Goal: Transaction & Acquisition: Purchase product/service

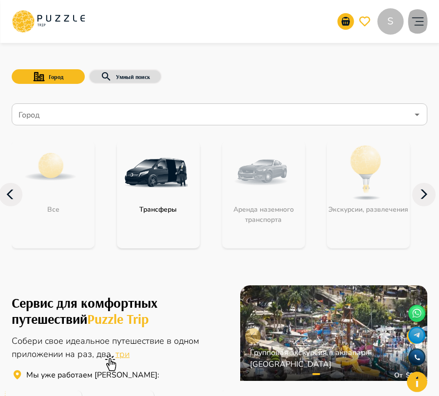
click at [415, 19] on icon "account of current user" at bounding box center [417, 21] width 19 height 19
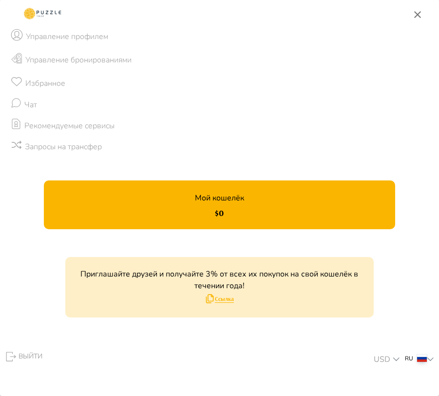
click at [416, 13] on icon "button" at bounding box center [417, 14] width 7 height 7
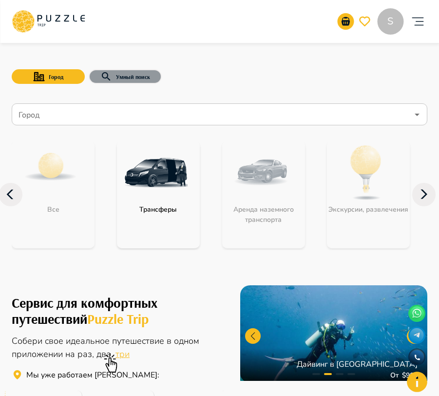
click at [136, 80] on button "Умный поиск" at bounding box center [125, 76] width 73 height 15
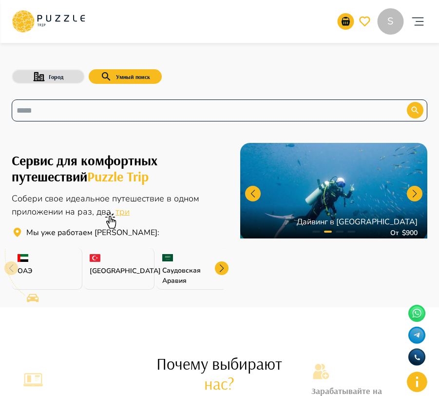
click at [140, 118] on div "​" at bounding box center [220, 110] width 416 height 22
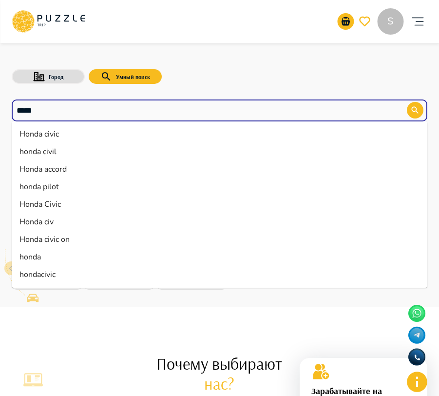
click at [156, 135] on li "Honda civic" at bounding box center [220, 134] width 416 height 18
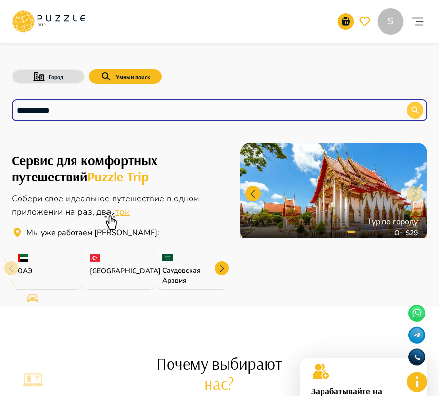
type input "**********"
click at [420, 109] on button "button" at bounding box center [415, 110] width 17 height 17
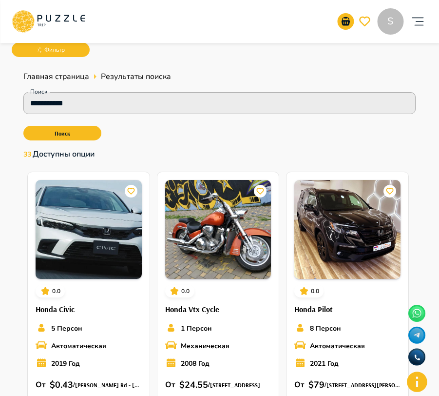
scroll to position [107, 0]
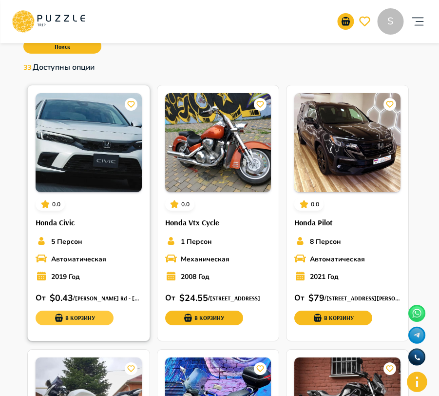
click at [79, 317] on button "В корзину" at bounding box center [75, 317] width 78 height 15
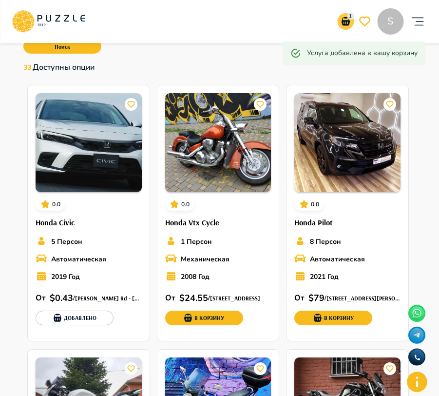
click at [351, 20] on icon "notifications" at bounding box center [346, 22] width 12 height 12
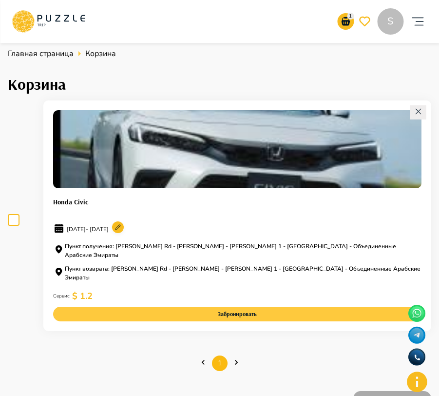
click at [251, 307] on button "Забронировать" at bounding box center [237, 314] width 368 height 15
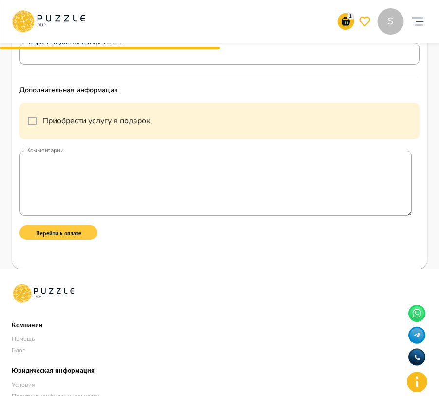
click at [75, 237] on button "Перейти к оплате" at bounding box center [58, 232] width 78 height 15
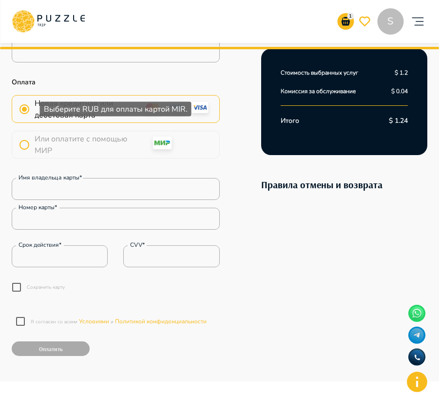
scroll to position [360, 0]
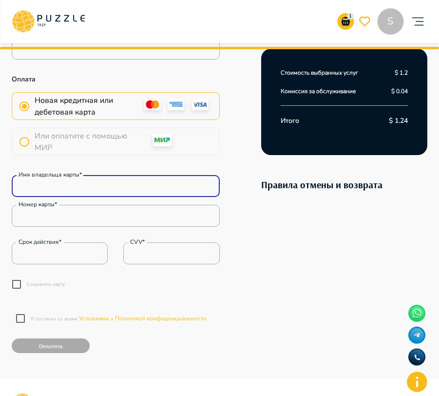
click at [58, 182] on input "Имя владельца карты*" at bounding box center [116, 185] width 208 height 19
type input "**********"
type input "***"
click at [37, 263] on div "Срок действия*" at bounding box center [60, 253] width 96 height 22
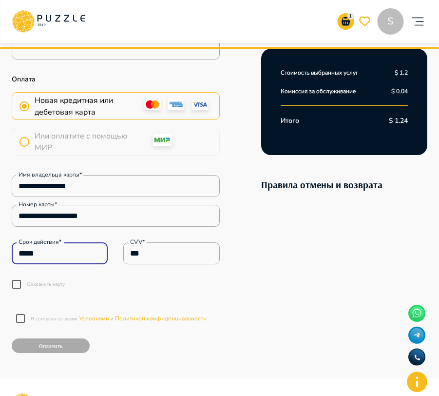
type input "*****"
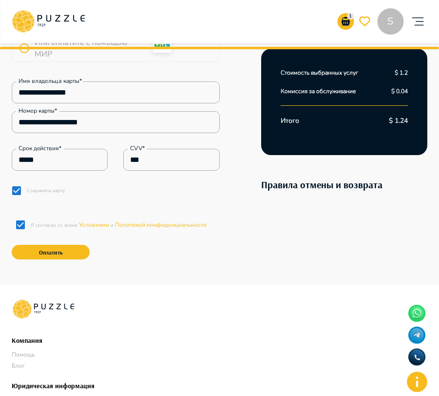
scroll to position [454, 0]
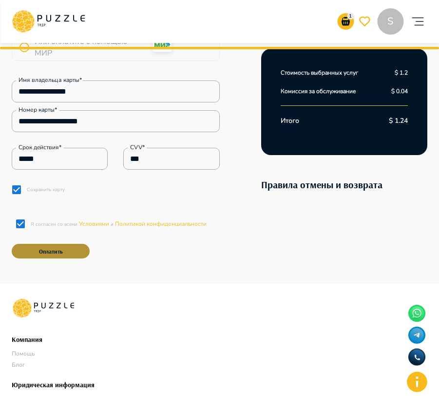
click at [42, 252] on button "Оплатить" at bounding box center [51, 251] width 78 height 15
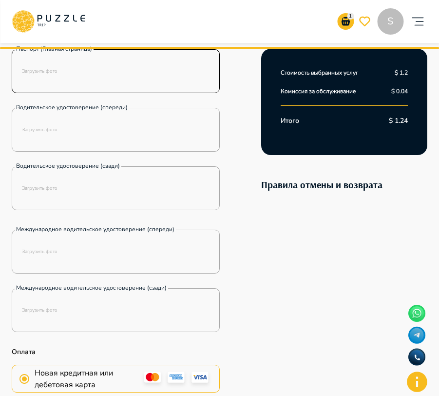
scroll to position [382, 0]
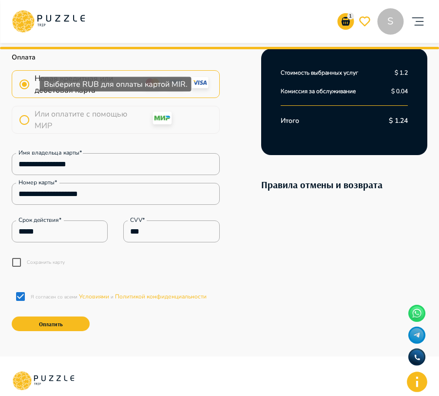
click at [27, 117] on label "Или оплатите с помощью МИР" at bounding box center [73, 119] width 119 height 23
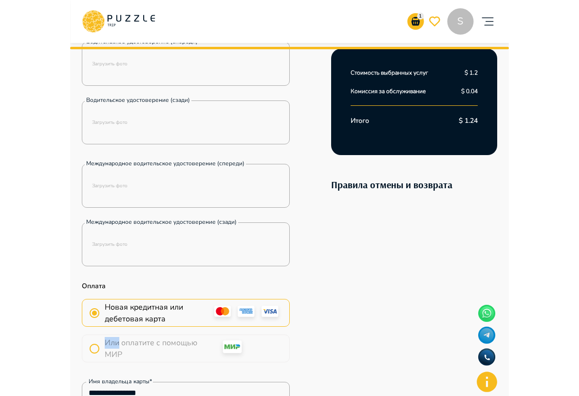
scroll to position [0, 0]
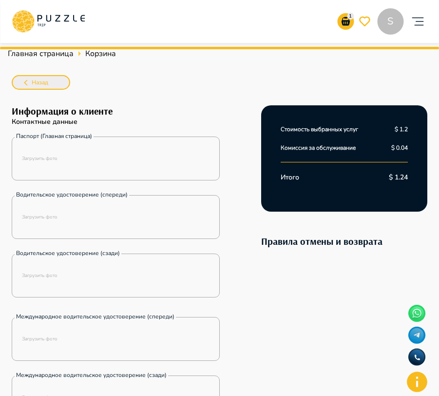
click at [41, 80] on span "Назад" at bounding box center [40, 82] width 17 height 10
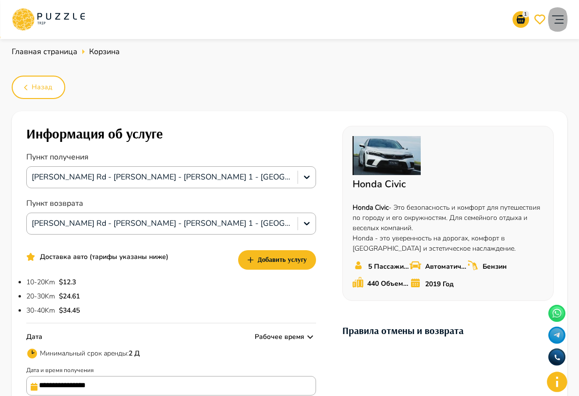
click at [439, 15] on icon "account of current user" at bounding box center [557, 19] width 19 height 19
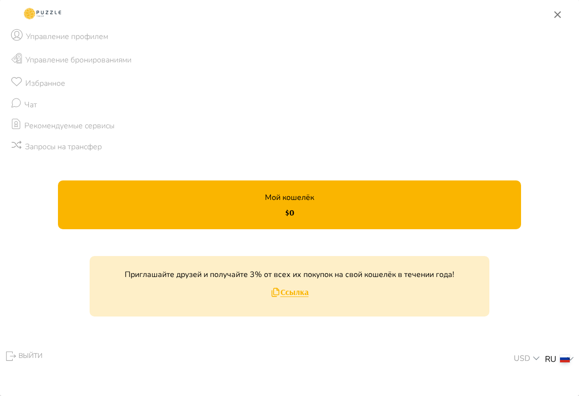
click at [439, 340] on p "RUB" at bounding box center [528, 344] width 16 height 10
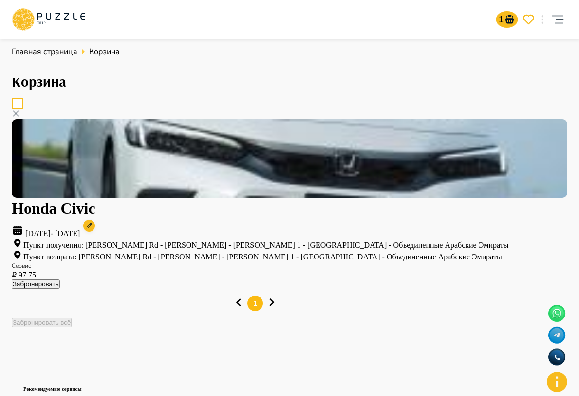
click at [60, 279] on button "Забронировать" at bounding box center [36, 283] width 48 height 9
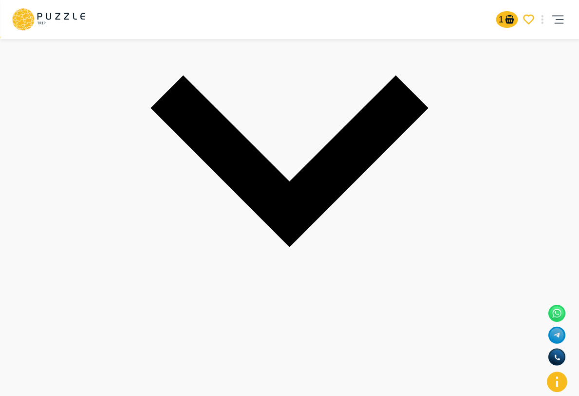
scroll to position [370, 0]
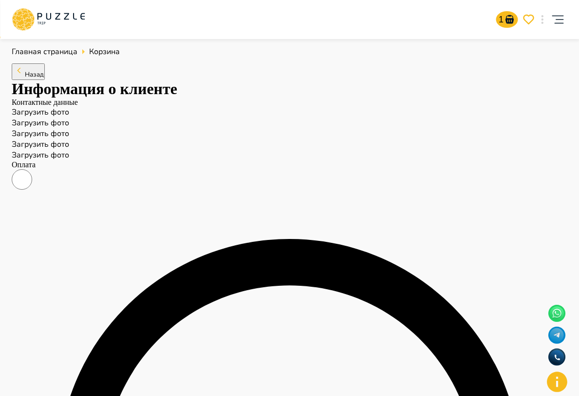
scroll to position [389, 0]
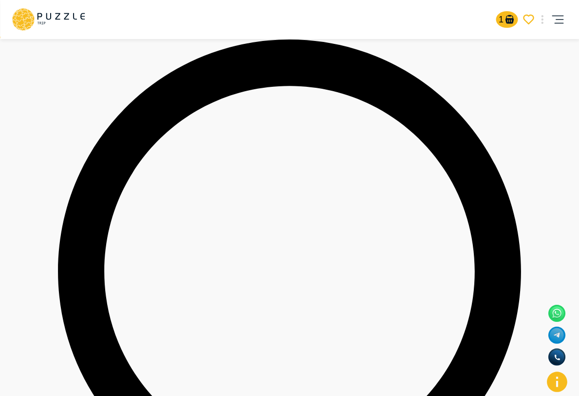
scroll to position [0, 0]
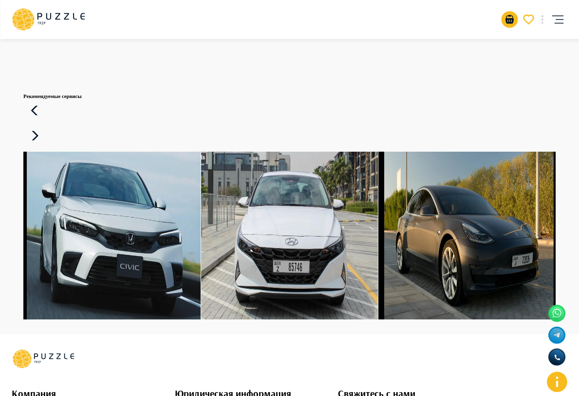
scroll to position [197, 0]
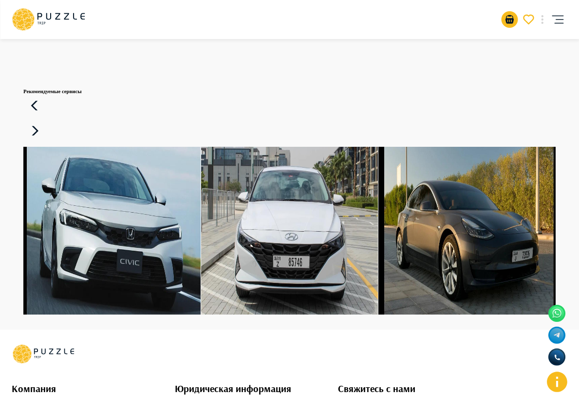
click at [102, 186] on h6 "Honda Civic" at bounding box center [111, 183] width 177 height 6
click at [77, 314] on button "Добавлено" at bounding box center [49, 307] width 53 height 14
click at [516, 25] on icon "notifications" at bounding box center [510, 20] width 12 height 12
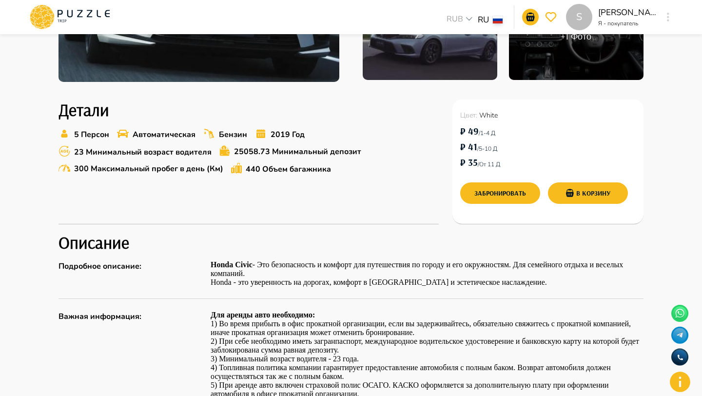
scroll to position [270, 0]
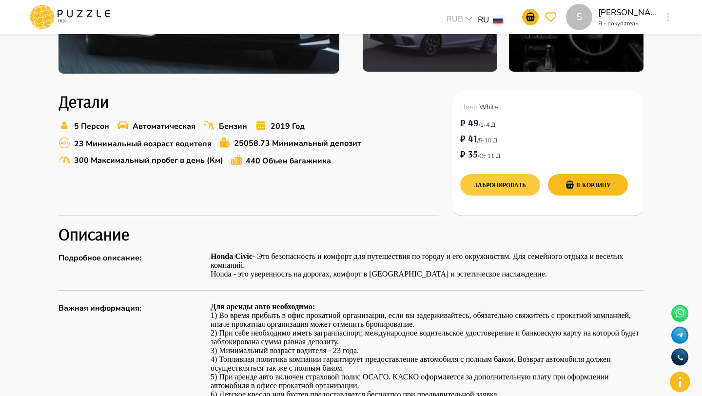
click at [483, 190] on button "Забронировать" at bounding box center [500, 184] width 80 height 21
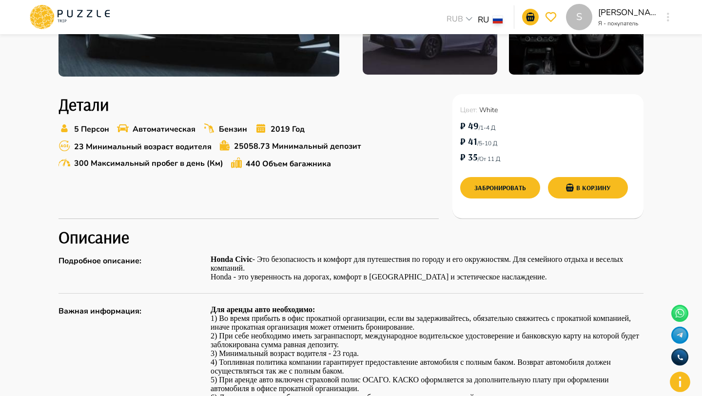
scroll to position [216, 0]
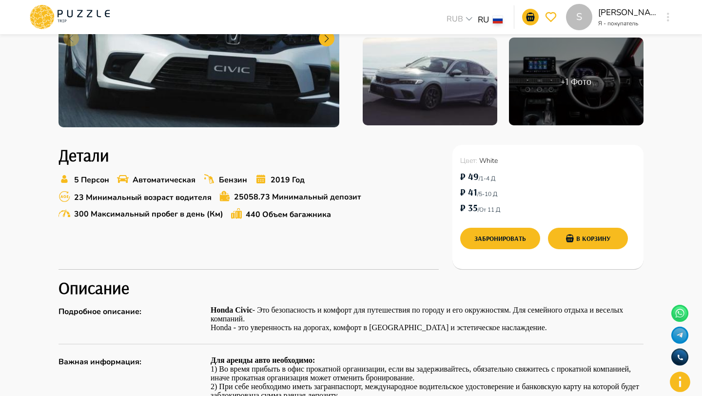
click at [102, 21] on icon at bounding box center [69, 16] width 83 height 25
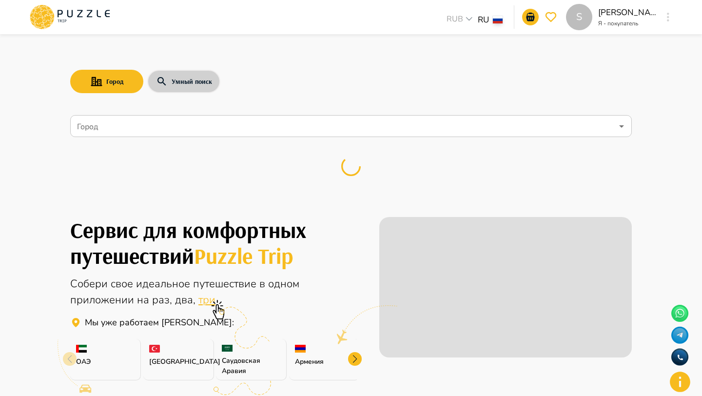
click at [209, 87] on button "Умный поиск" at bounding box center [183, 81] width 73 height 23
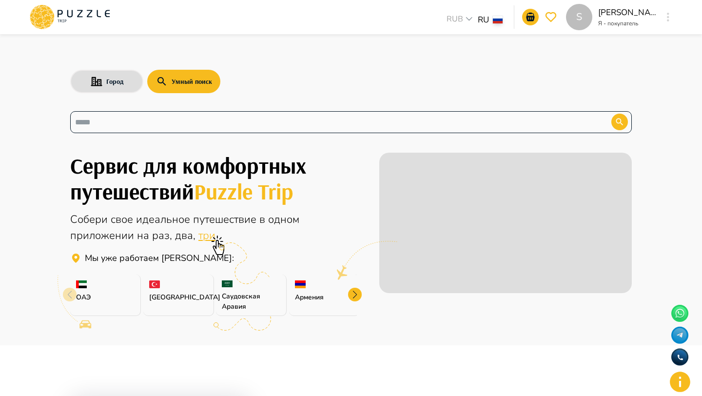
click at [196, 131] on div "​" at bounding box center [350, 122] width 561 height 22
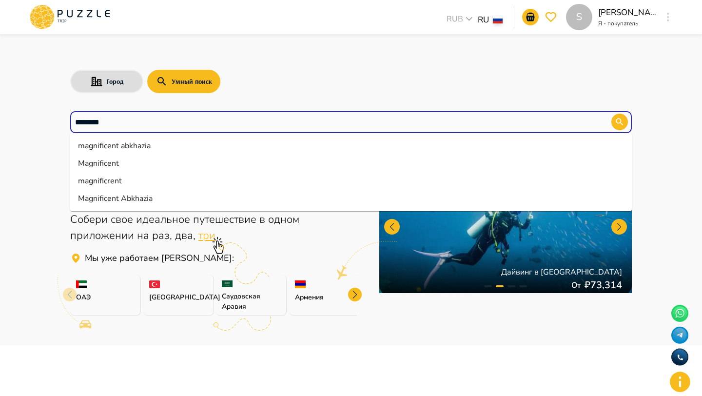
click at [168, 140] on li "magnificent abkhazia" at bounding box center [350, 146] width 561 height 18
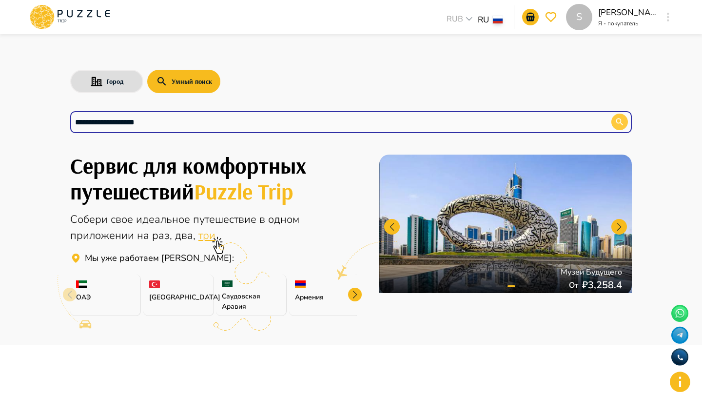
type input "**********"
click at [626, 126] on div "**********" at bounding box center [350, 122] width 561 height 22
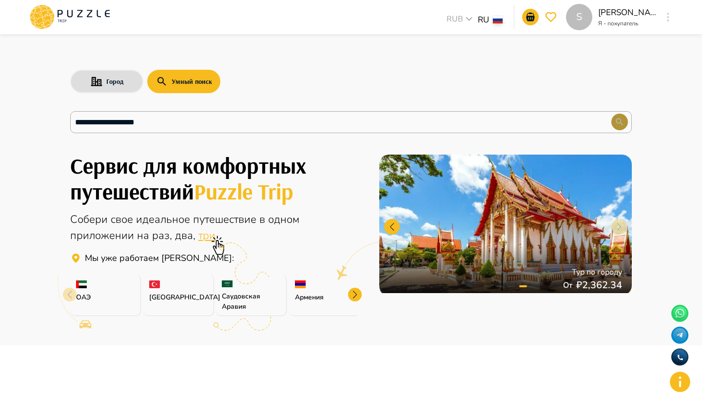
click at [625, 117] on button "button" at bounding box center [619, 122] width 17 height 17
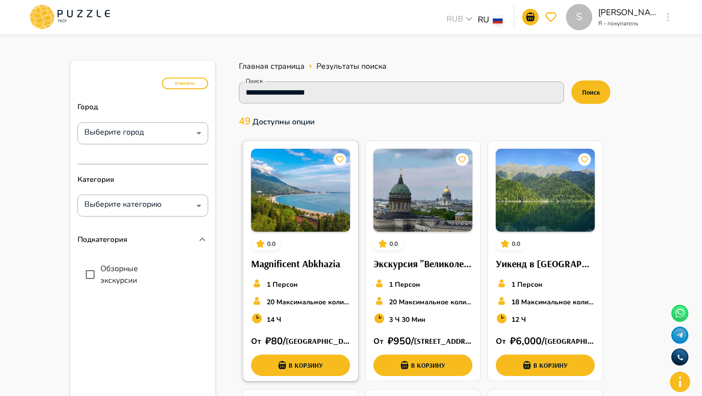
click at [322, 212] on img at bounding box center [300, 190] width 99 height 83
click at [302, 268] on h6 "Magnificent Abkhazia" at bounding box center [300, 264] width 99 height 16
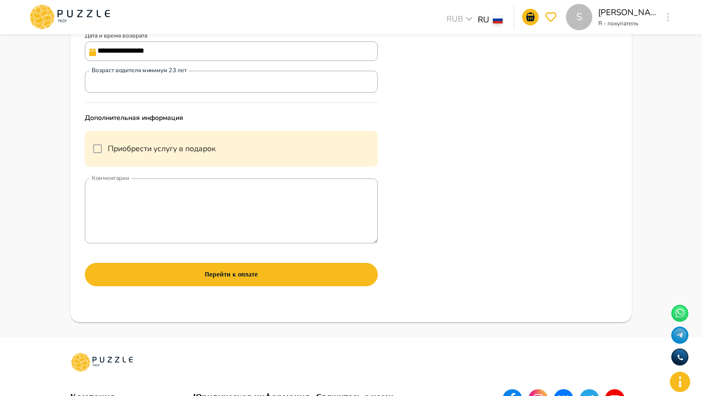
scroll to position [133, 0]
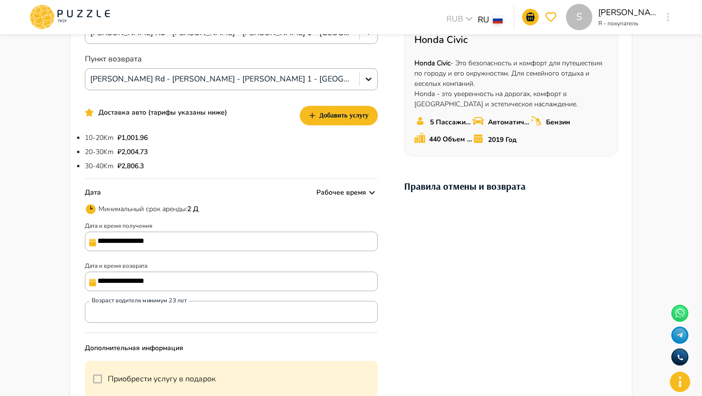
click at [356, 188] on p "Рабочее время" at bounding box center [341, 192] width 50 height 10
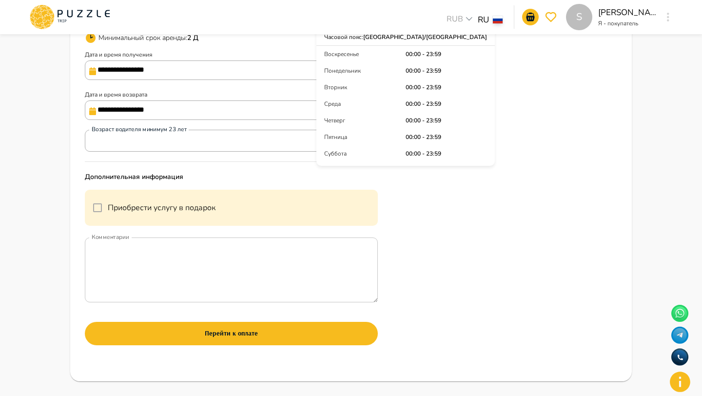
scroll to position [424, 0]
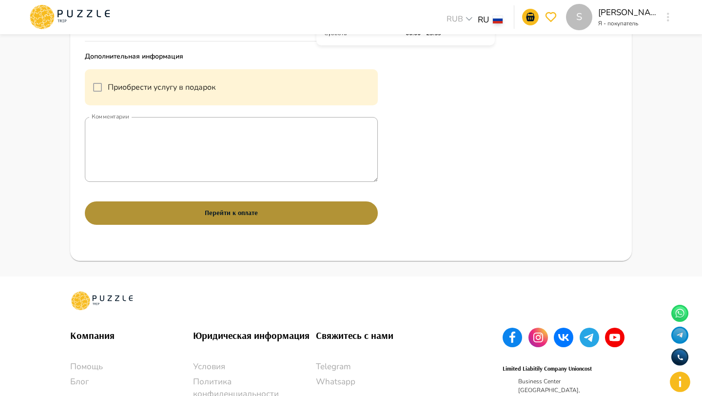
click at [192, 225] on button "Перейти к оплате" at bounding box center [231, 212] width 293 height 23
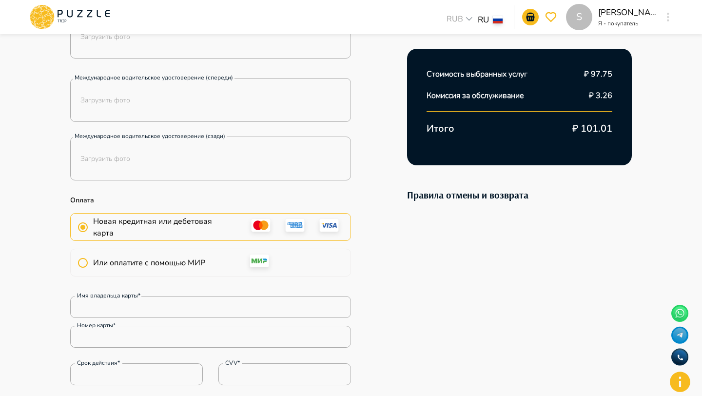
scroll to position [533, 0]
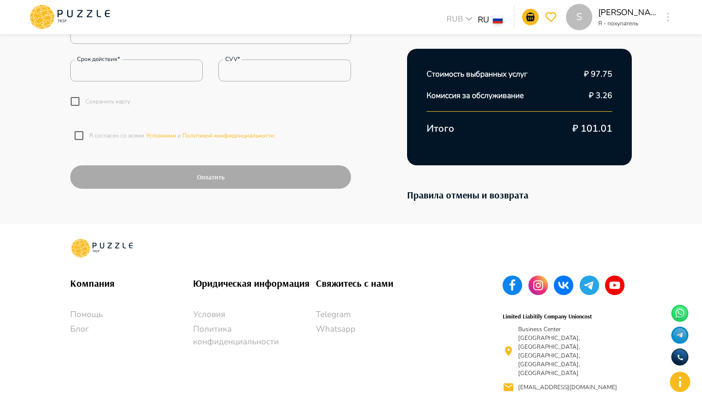
click at [113, 130] on label "Я согласен со всеми Условиями и Политикой конфиденциальности" at bounding box center [171, 135] width 205 height 20
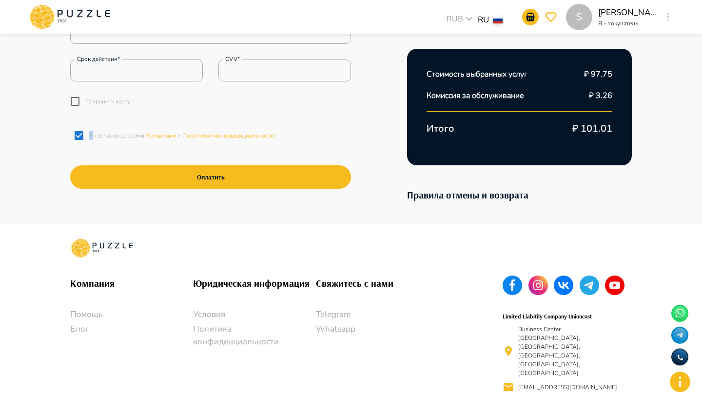
click at [113, 130] on label "Я согласен со всеми Условиями и Политикой конфиденциальности" at bounding box center [171, 135] width 205 height 20
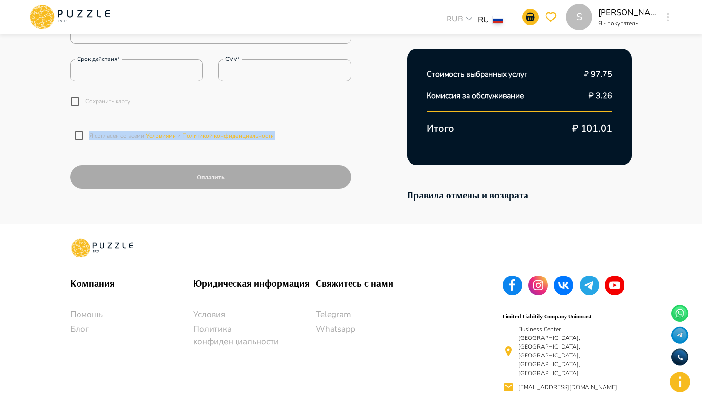
click at [113, 130] on label "Я согласен со всеми Условиями и Политикой конфиденциальности" at bounding box center [171, 135] width 205 height 20
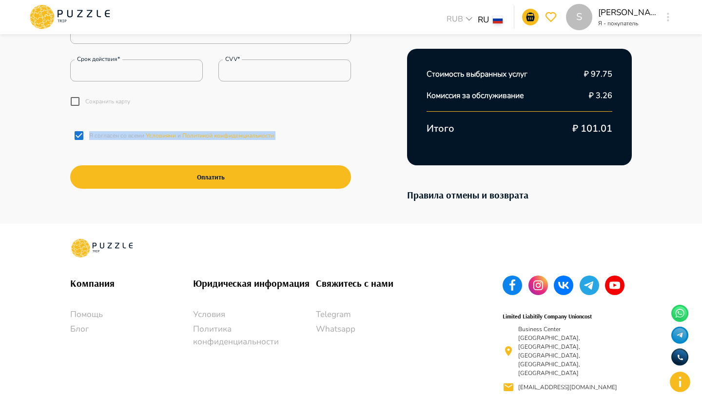
click at [113, 130] on label "Я согласен со всеми Условиями и Политикой конфиденциальности" at bounding box center [171, 135] width 205 height 20
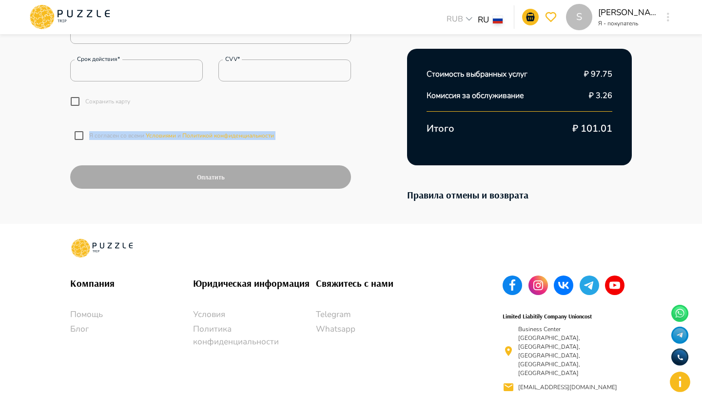
click at [113, 130] on label "Я согласен со всеми Условиями и Политикой конфиденциальности" at bounding box center [171, 135] width 205 height 20
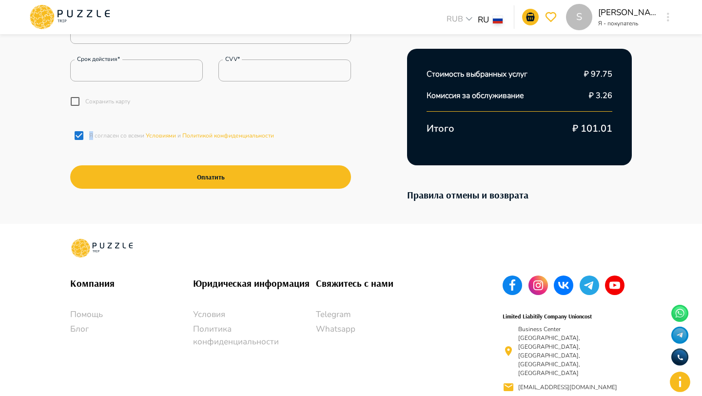
click at [113, 130] on label "Я согласен со всеми Условиями и Политикой конфиденциальности" at bounding box center [171, 135] width 205 height 20
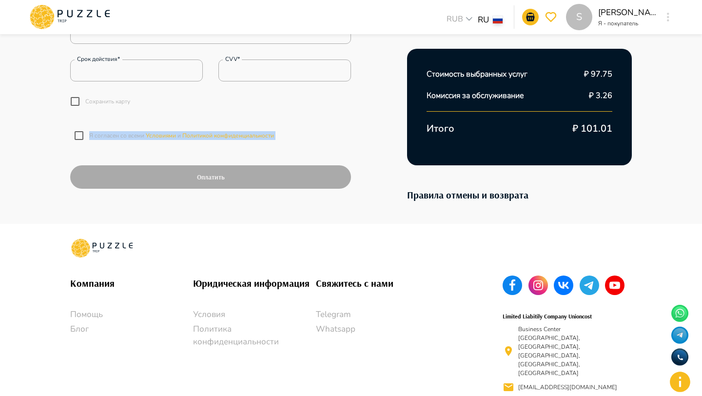
click at [113, 130] on label "Я согласен со всеми Условиями и Политикой конфиденциальности" at bounding box center [171, 135] width 205 height 20
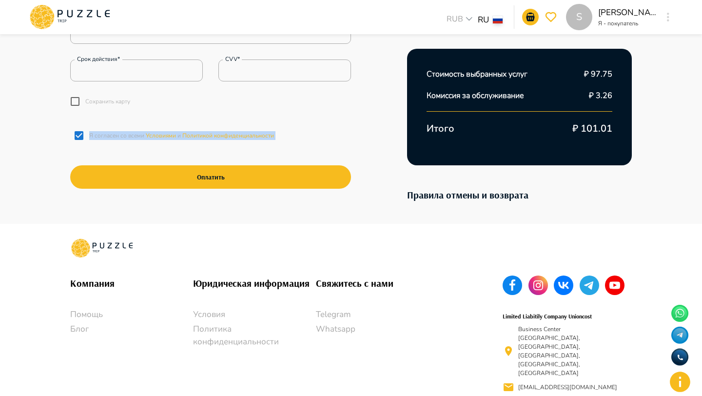
click at [113, 130] on label "Я согласен со всеми Условиями и Политикой конфиденциальности" at bounding box center [171, 135] width 205 height 20
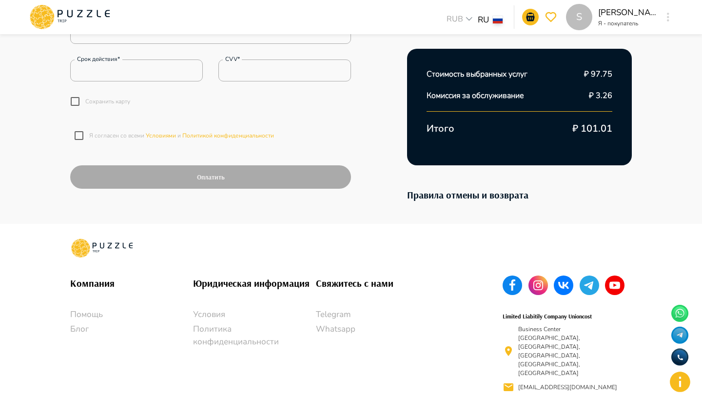
click at [110, 137] on p "Я согласен со всеми Условиями и Политикой конфиденциальности" at bounding box center [181, 135] width 185 height 9
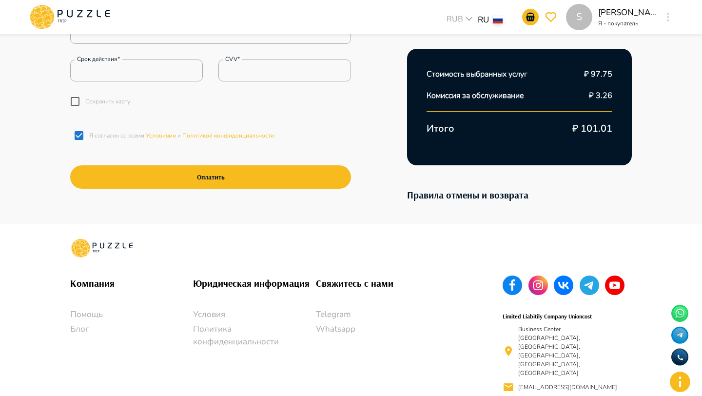
click at [110, 137] on p "Я согласен со всеми Условиями и Политикой конфиденциальности" at bounding box center [181, 135] width 185 height 9
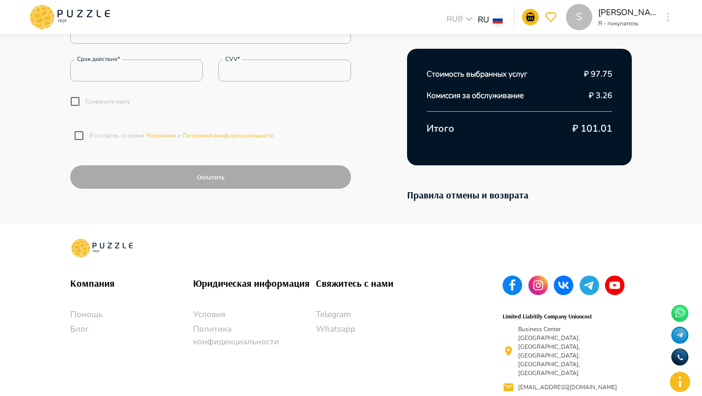
click at [110, 137] on p "Я согласен со всеми Условиями и Политикой конфиденциальности" at bounding box center [181, 135] width 185 height 9
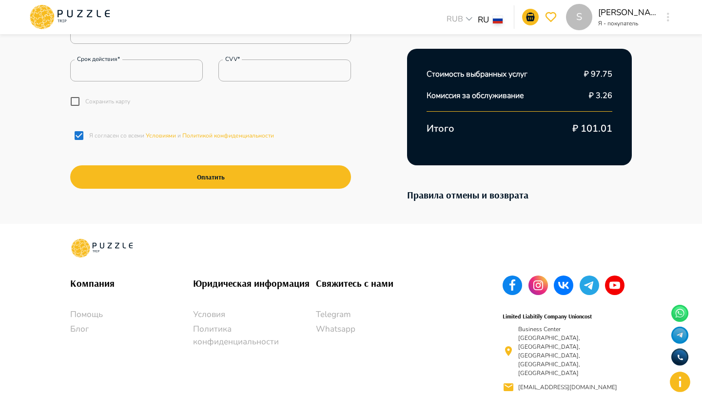
click at [101, 135] on p "Я согласен со всеми Условиями и Политикой конфиденциальности" at bounding box center [181, 135] width 185 height 9
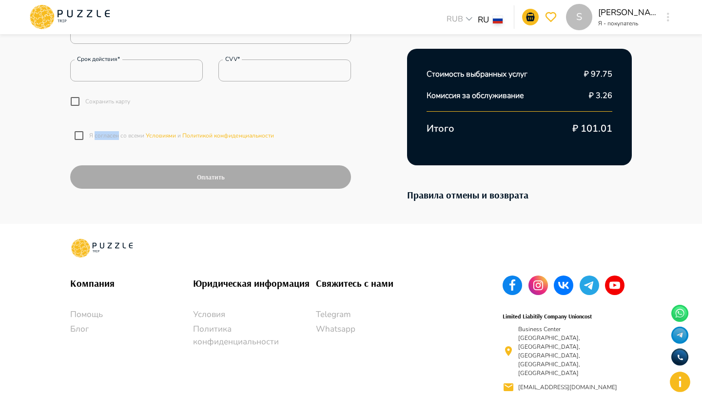
click at [101, 135] on p "Я согласен со всеми Условиями и Политикой конфиденциальности" at bounding box center [181, 135] width 185 height 9
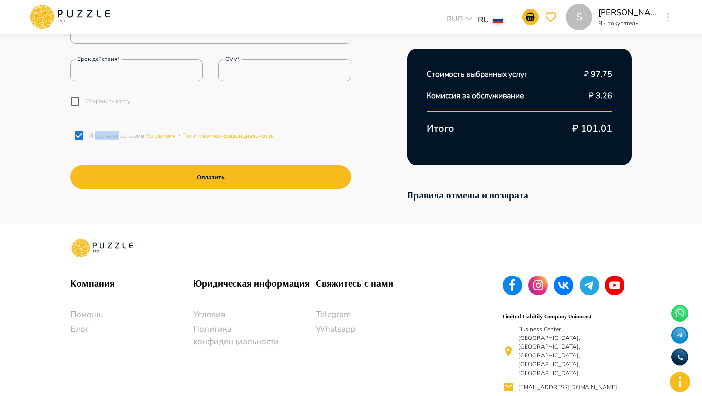
click at [101, 135] on p "Я согласен со всеми Условиями и Политикой конфиденциальности" at bounding box center [181, 135] width 185 height 9
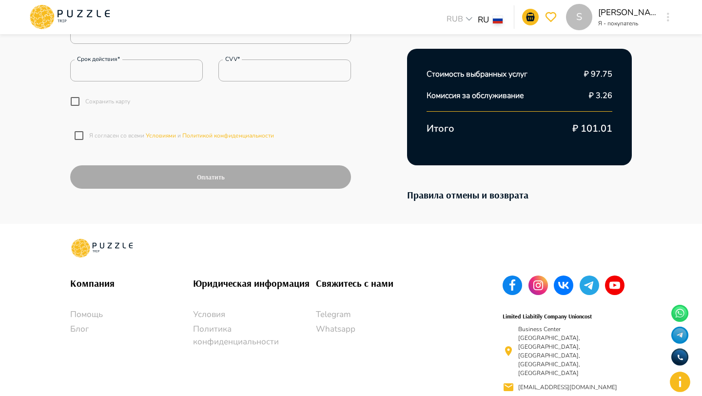
click at [101, 135] on p "Я согласен со всеми Условиями и Политикой конфиденциальности" at bounding box center [181, 135] width 185 height 9
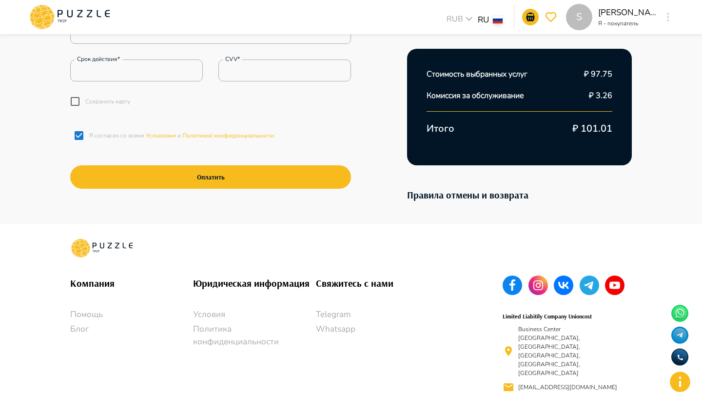
click at [101, 135] on p "Я согласен со всеми Условиями и Политикой конфиденциальности" at bounding box center [181, 135] width 185 height 9
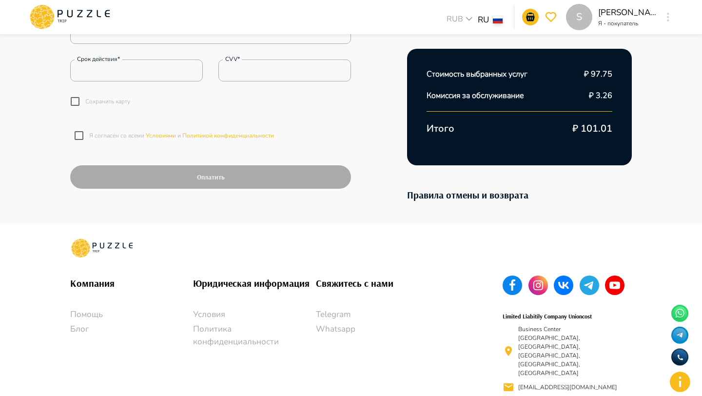
click at [101, 135] on p "Я согласен со всеми Условиями и Политикой конфиденциальности" at bounding box center [181, 135] width 185 height 9
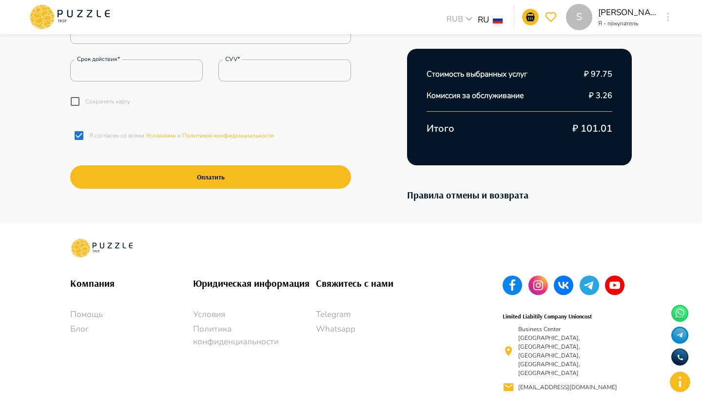
click at [101, 135] on p "Я согласен со всеми Условиями и Политикой конфиденциальности" at bounding box center [181, 135] width 185 height 9
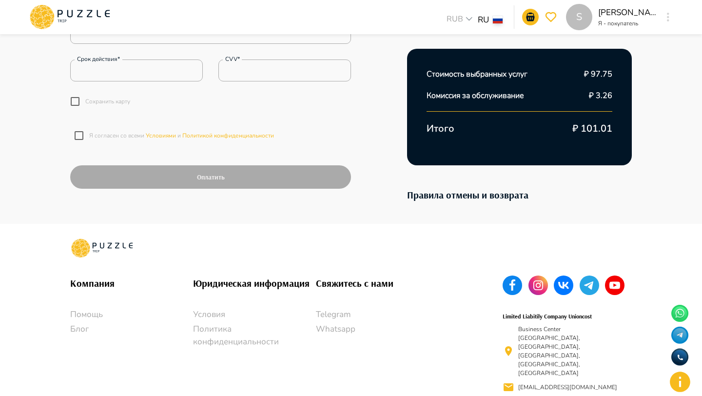
click at [101, 132] on p "Я согласен со всеми Условиями и Политикой конфиденциальности" at bounding box center [181, 135] width 185 height 9
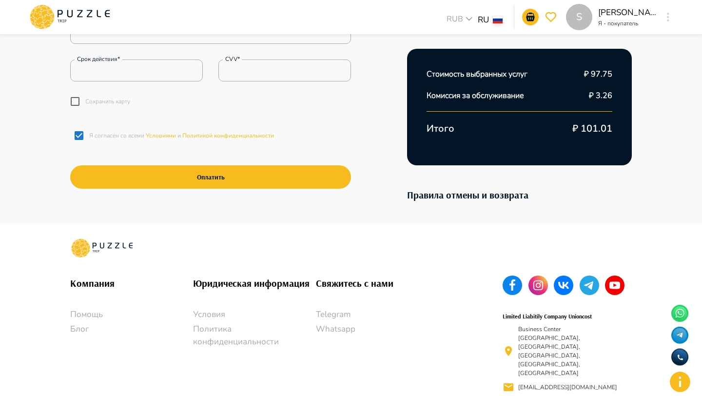
click at [101, 132] on p "Я согласен со всеми Условиями и Политикой конфиденциальности" at bounding box center [181, 135] width 185 height 9
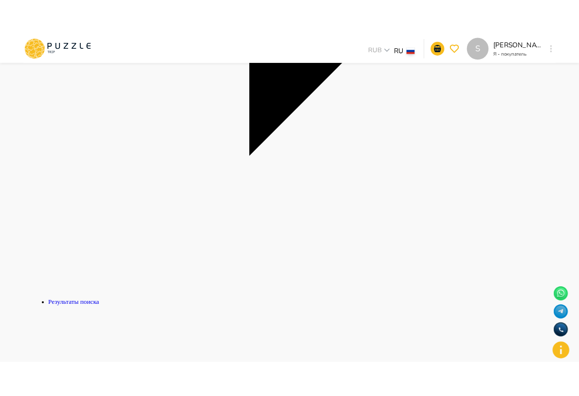
scroll to position [319, 0]
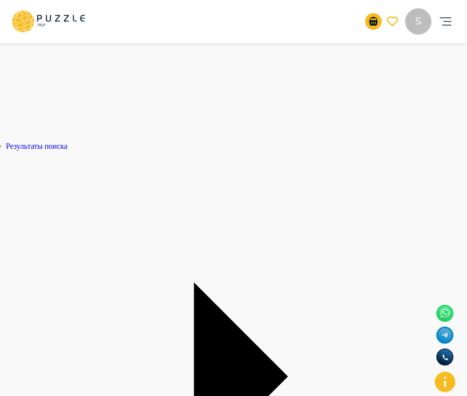
scroll to position [374, 0]
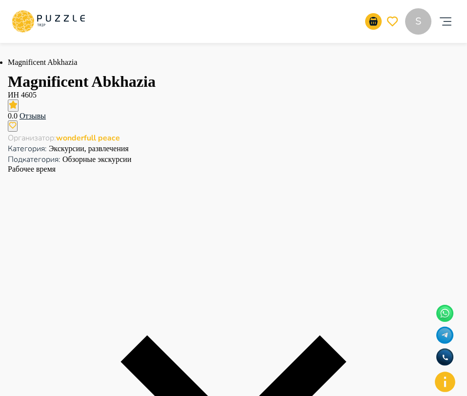
scroll to position [892, 0]
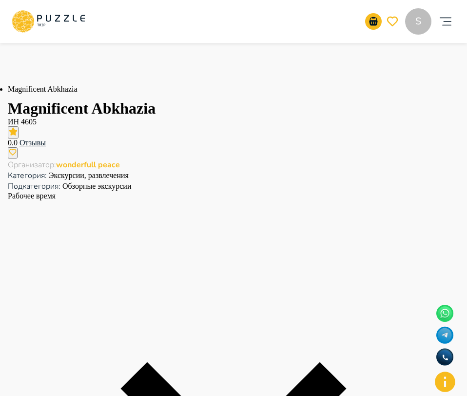
drag, startPoint x: 54, startPoint y: 254, endPoint x: 8, endPoint y: 214, distance: 60.7
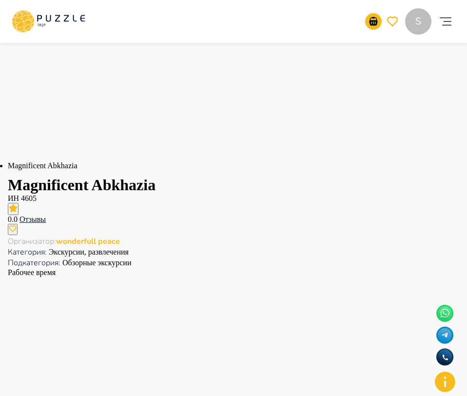
scroll to position [834, 0]
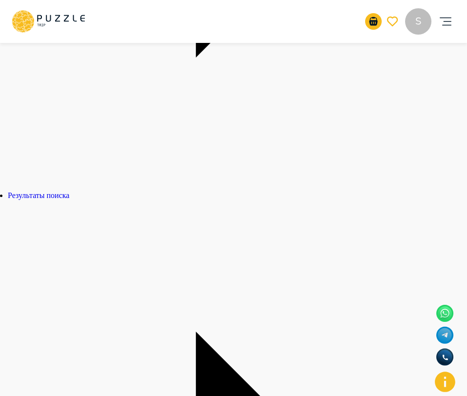
scroll to position [303, 0]
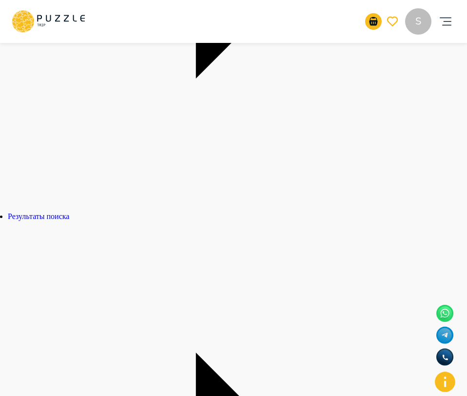
drag, startPoint x: 114, startPoint y: 159, endPoint x: 114, endPoint y: 197, distance: 38.0
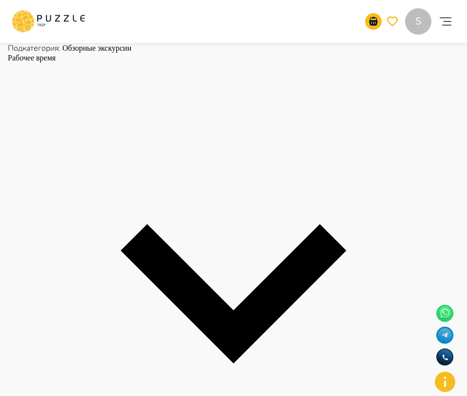
scroll to position [1032, 0]
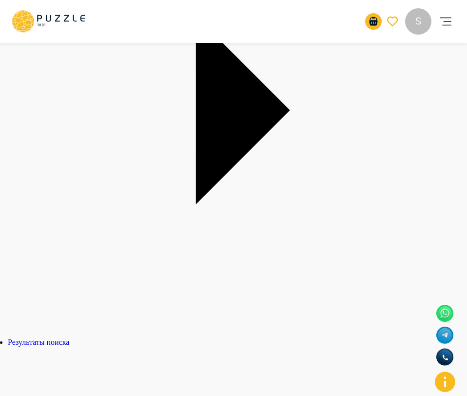
scroll to position [178, 0]
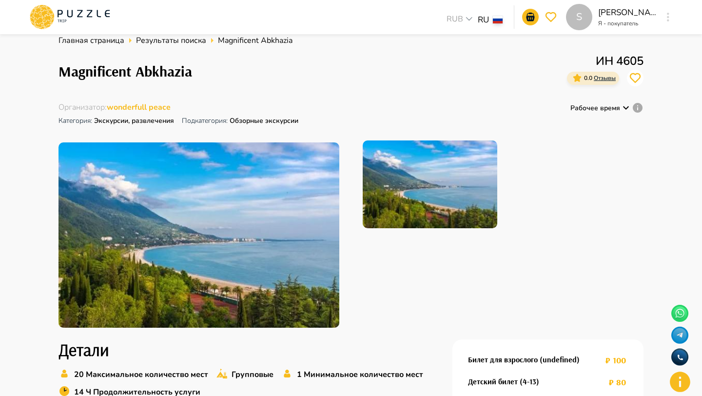
scroll to position [34, 0]
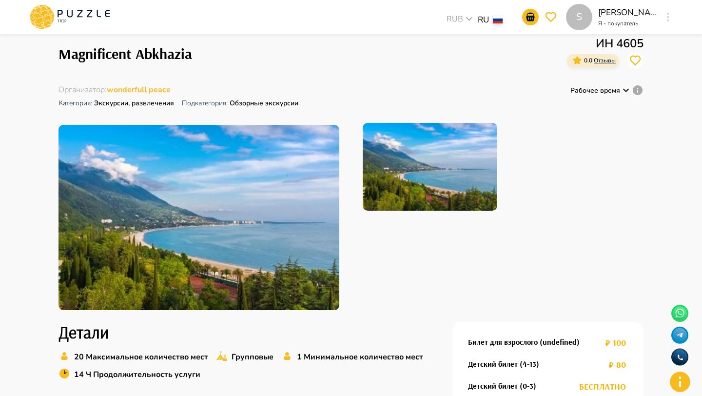
click at [616, 83] on div "Главная страница Результаты поиска Magnificent Abkhazia Magnificent Abkhazia ИН…" at bounding box center [350, 164] width 585 height 295
click at [616, 87] on p "Рабочее время" at bounding box center [595, 90] width 50 height 10
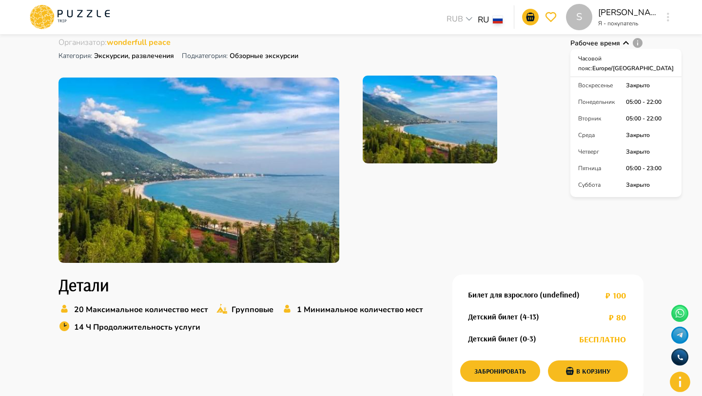
scroll to position [91, 0]
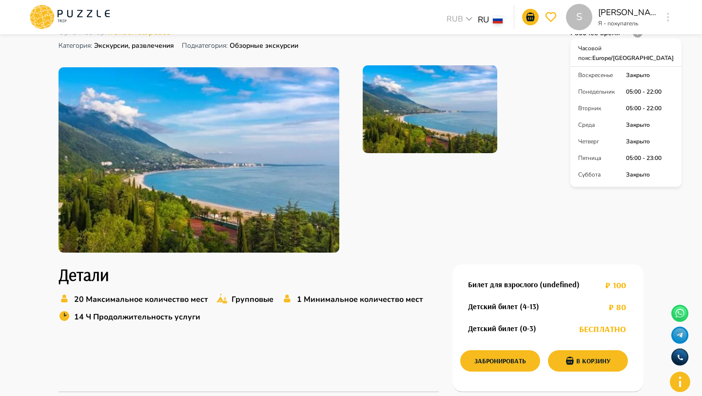
click at [566, 186] on div at bounding box center [503, 159] width 281 height 189
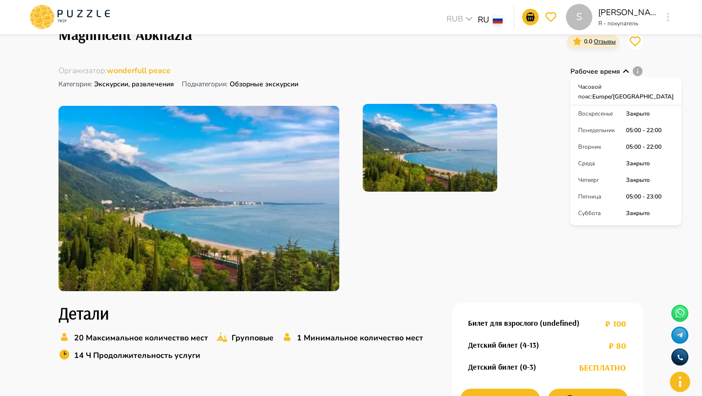
scroll to position [42, 0]
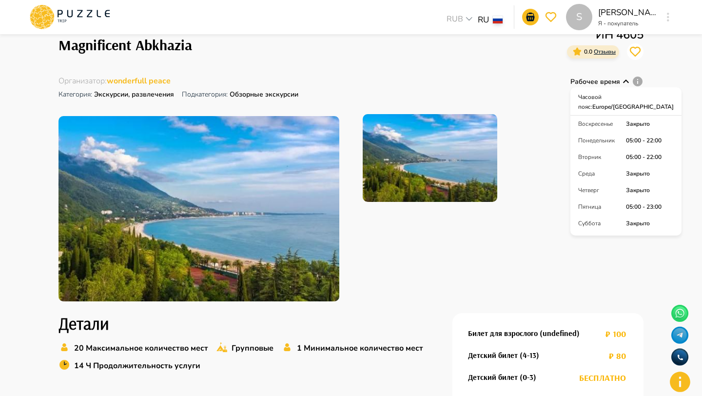
click at [626, 81] on icon at bounding box center [626, 80] width 6 height 3
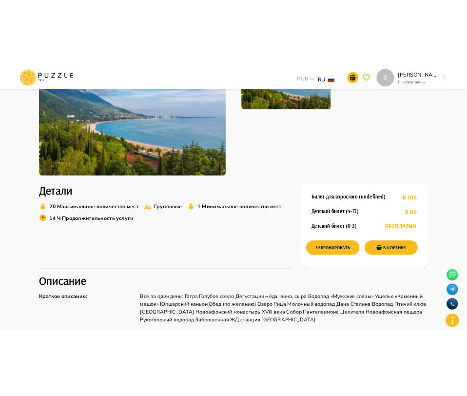
scroll to position [215, 0]
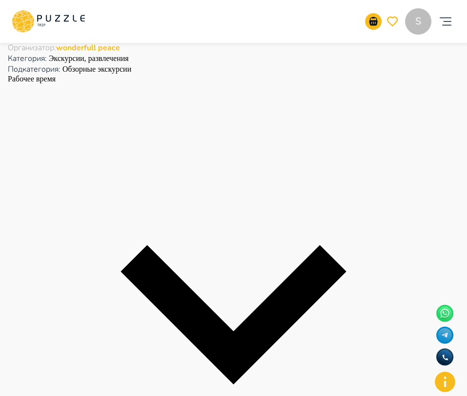
scroll to position [1002, 0]
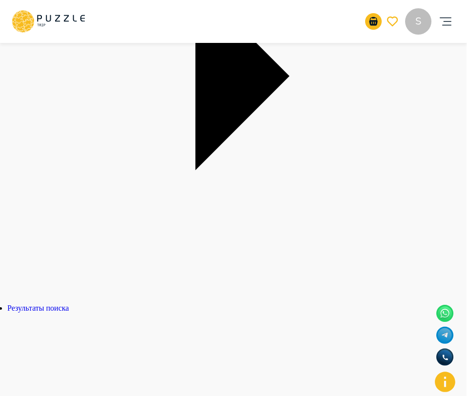
scroll to position [210, 0]
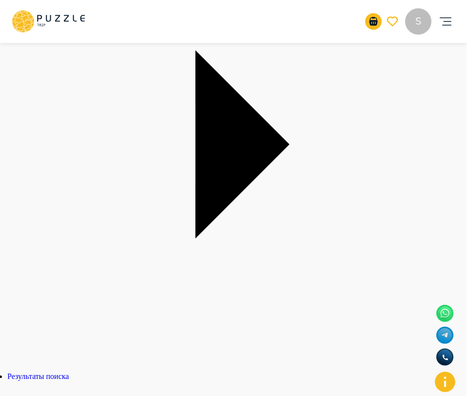
scroll to position [68, 0]
